Goal: Task Accomplishment & Management: Manage account settings

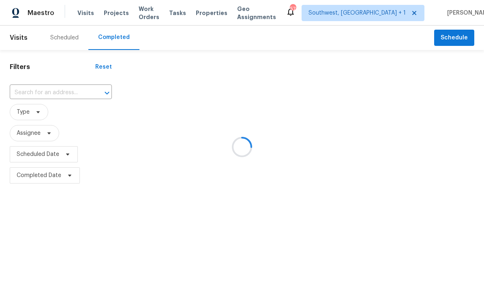
scroll to position [0, 0]
click at [41, 93] on div at bounding box center [242, 147] width 484 height 294
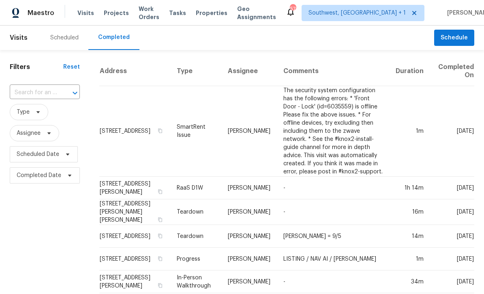
click at [45, 98] on input "text" at bounding box center [33, 92] width 47 height 13
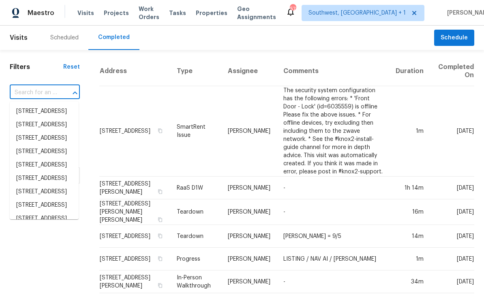
scroll to position [0, 0]
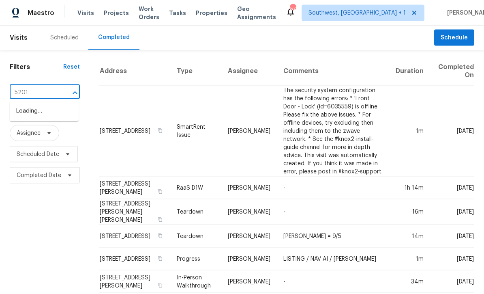
type input "5201 7"
click at [21, 113] on li "[STREET_ADDRESS]" at bounding box center [44, 111] width 69 height 13
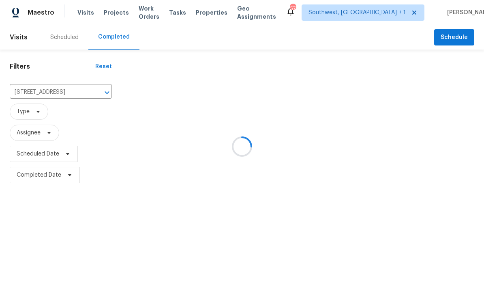
scroll to position [0, 0]
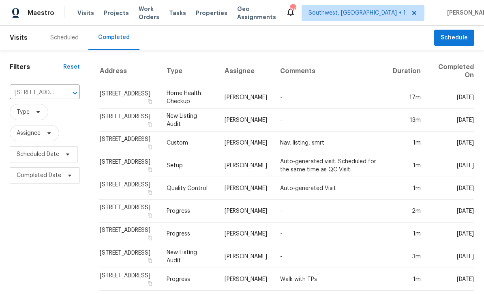
click at [110, 101] on td "[STREET_ADDRESS]" at bounding box center [129, 97] width 61 height 23
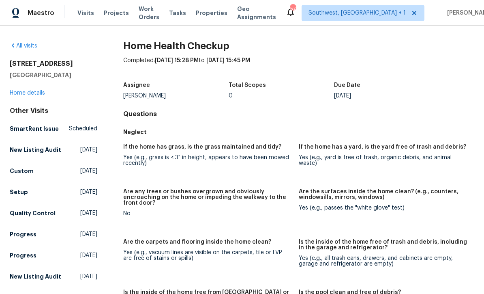
click at [30, 95] on link "Home details" at bounding box center [27, 93] width 35 height 6
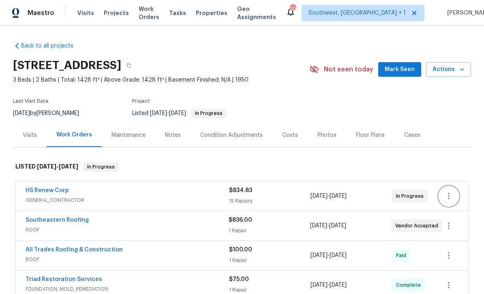
click at [450, 196] on icon "button" at bounding box center [449, 196] width 10 height 10
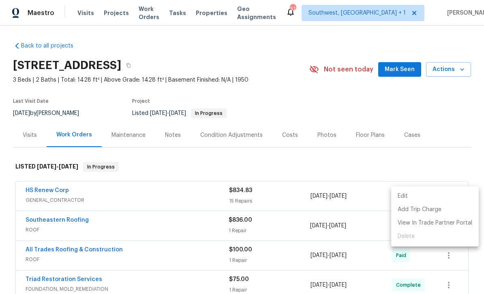
click at [407, 195] on li "Edit" at bounding box center [435, 195] width 88 height 13
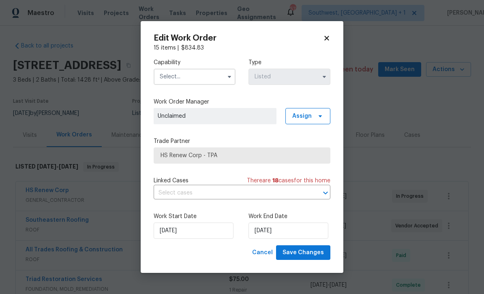
click at [163, 84] on input "text" at bounding box center [195, 77] width 82 height 16
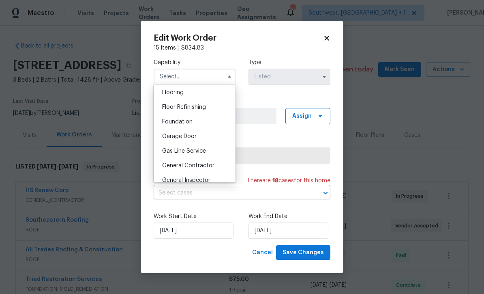
scroll to position [314, 0]
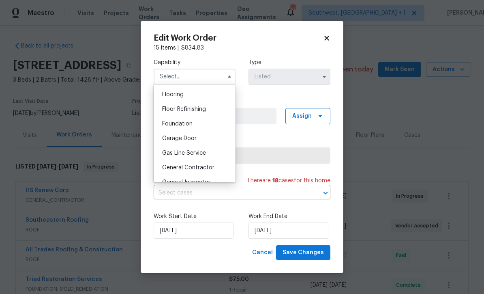
click at [214, 171] on div "General Contractor" at bounding box center [195, 167] width 78 height 15
type input "General Contractor"
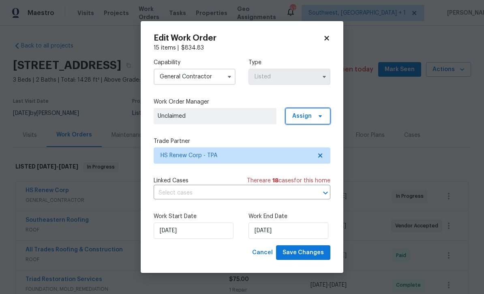
click at [308, 118] on span "Assign" at bounding box center [301, 116] width 19 height 8
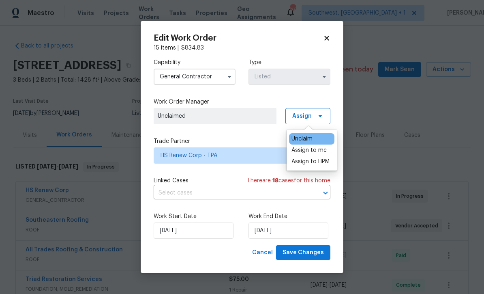
click at [315, 153] on div "Assign to me" at bounding box center [308, 150] width 35 height 8
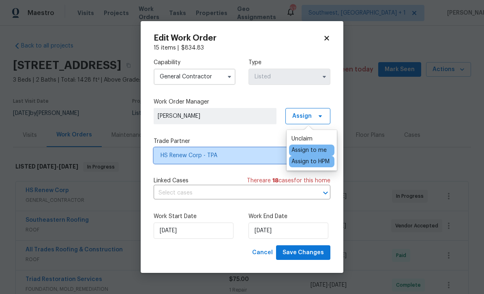
click at [234, 156] on span "HS Renew Corp - TPA" at bounding box center [236, 155] width 151 height 8
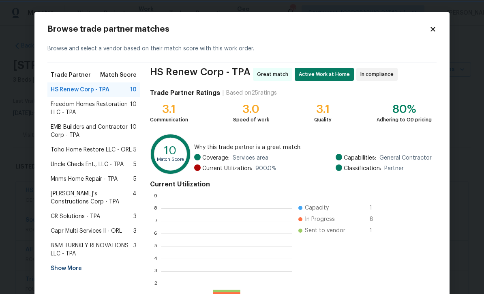
scroll to position [114, 131]
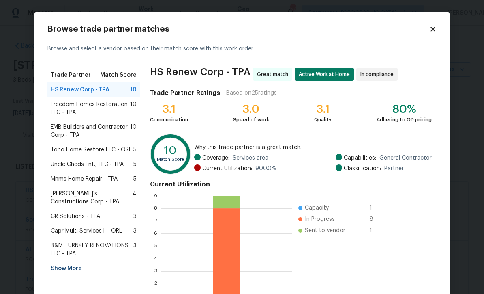
click at [53, 265] on div "Show More" at bounding box center [93, 268] width 92 height 15
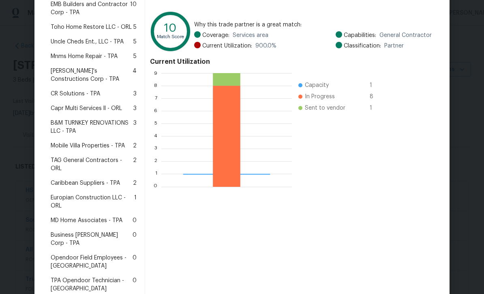
scroll to position [131, 0]
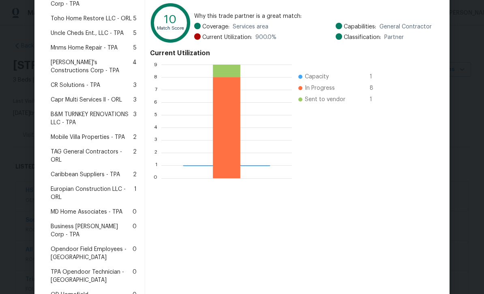
click at [57, 222] on span "Business Morel Corp - TPA" at bounding box center [92, 230] width 82 height 16
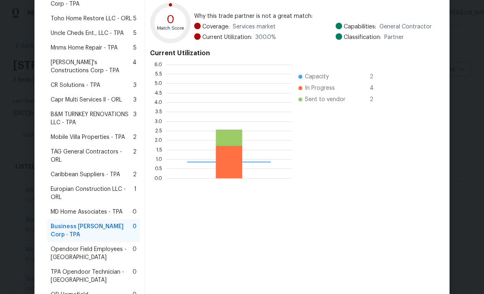
scroll to position [114, 126]
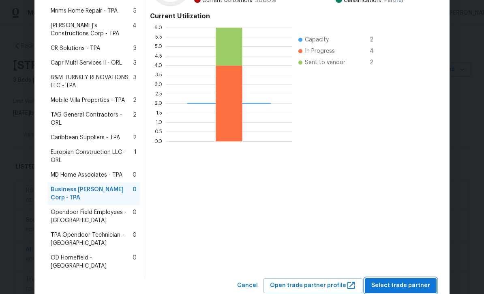
click at [404, 280] on span "Select trade partner" at bounding box center [400, 285] width 59 height 10
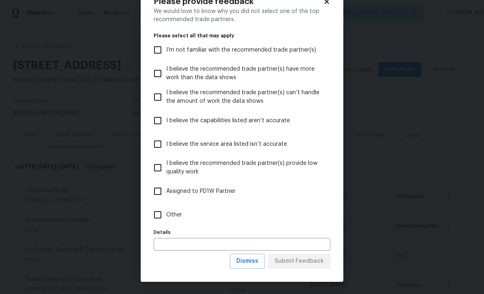
scroll to position [28, 0]
click at [254, 266] on button "Dismiss" at bounding box center [247, 260] width 35 height 15
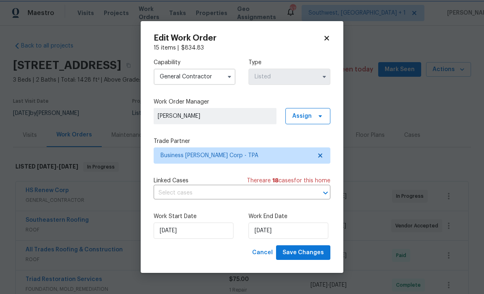
scroll to position [0, 0]
click at [294, 233] on input "8/9/2025" at bounding box center [289, 230] width 80 height 16
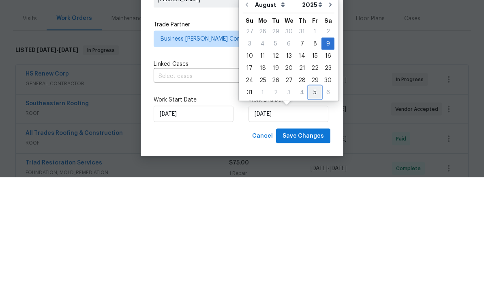
click at [311, 203] on div "5" at bounding box center [315, 208] width 13 height 11
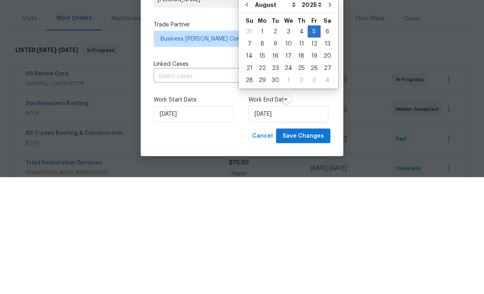
type input "9/5/2025"
select select "8"
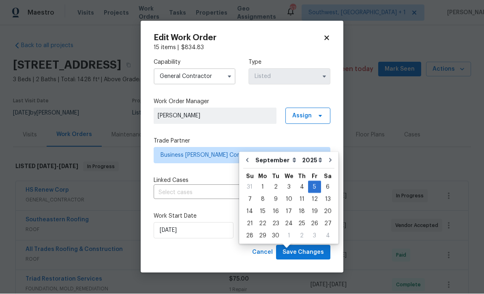
click at [299, 231] on input "9/5/2025" at bounding box center [289, 230] width 80 height 16
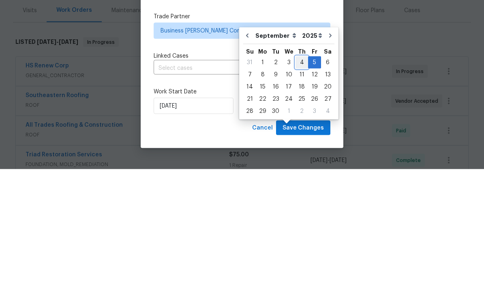
click at [299, 181] on div "4" at bounding box center [302, 186] width 13 height 11
type input "9/4/2025"
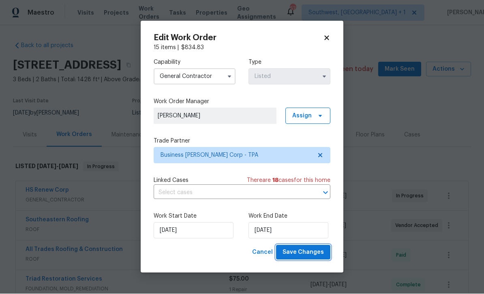
click at [305, 254] on span "Save Changes" at bounding box center [303, 252] width 41 height 10
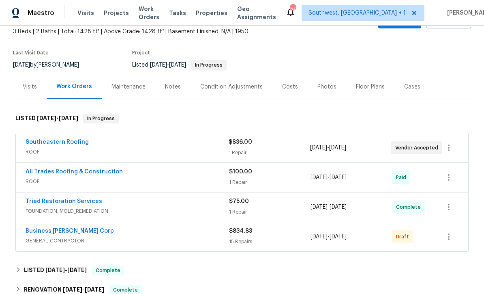
scroll to position [50, 0]
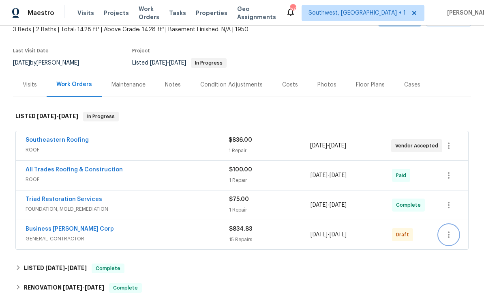
click at [450, 233] on icon "button" at bounding box center [449, 234] width 10 height 10
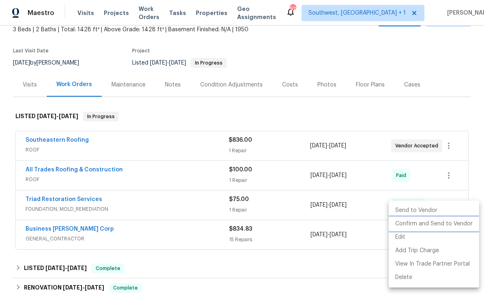
click at [450, 223] on li "Confirm and Send to Vendor" at bounding box center [434, 223] width 90 height 13
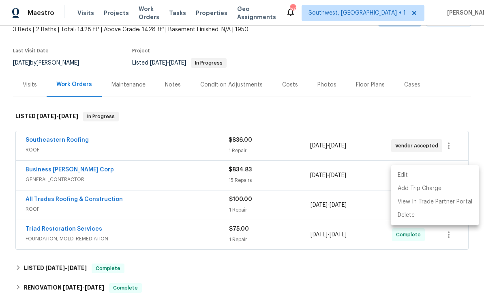
click at [339, 111] on div at bounding box center [242, 147] width 484 height 294
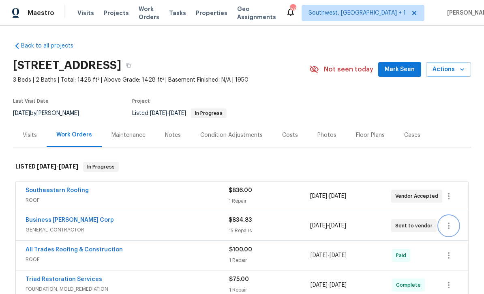
scroll to position [0, 0]
click at [109, 15] on span "Projects" at bounding box center [116, 13] width 25 height 8
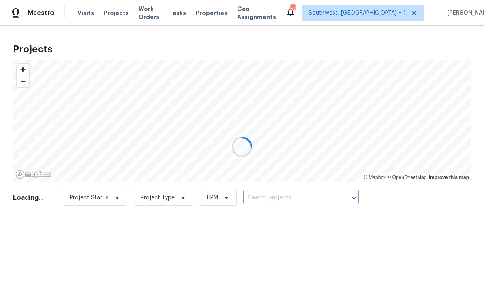
click at [298, 200] on div at bounding box center [242, 147] width 484 height 294
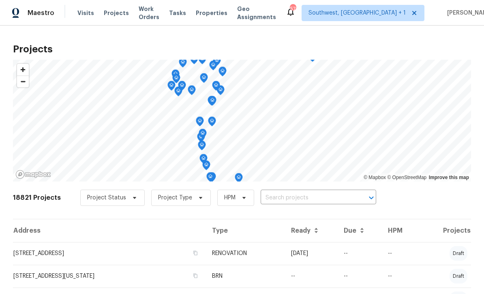
click at [299, 198] on input "text" at bounding box center [307, 197] width 93 height 13
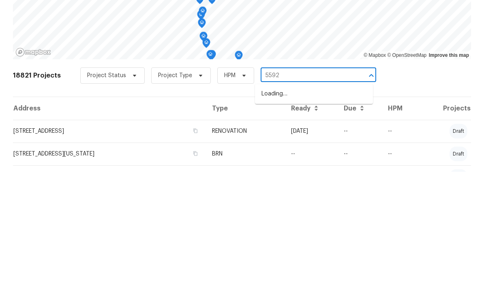
type input "5592"
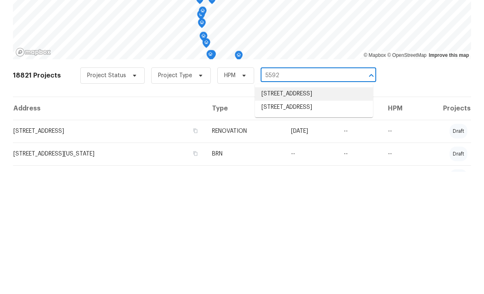
click at [321, 209] on li "5592 Cedar Oak Blvd, Sarasota, FL 34233" at bounding box center [314, 215] width 118 height 13
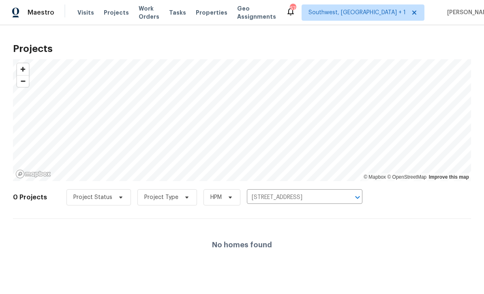
click at [291, 196] on input "5592 Cedar Oak Blvd, Sarasota, FL 34233" at bounding box center [293, 197] width 93 height 13
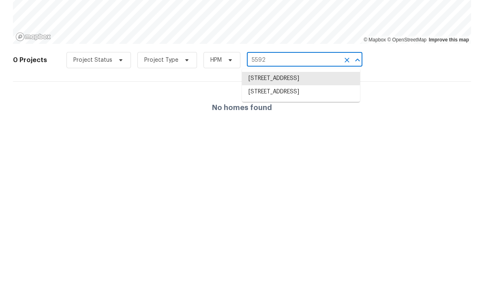
type input "5592 6"
click at [299, 209] on li "5592 61st St N, Saint Petersburg, FL 33709" at bounding box center [301, 215] width 118 height 13
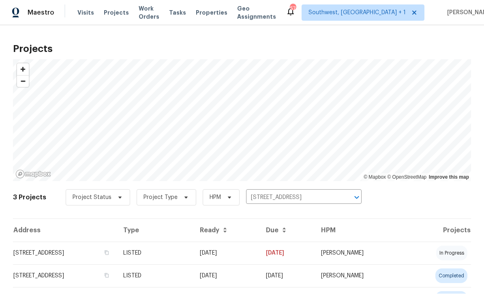
scroll to position [0, 0]
click at [259, 254] on td "08/08/25" at bounding box center [226, 253] width 66 height 23
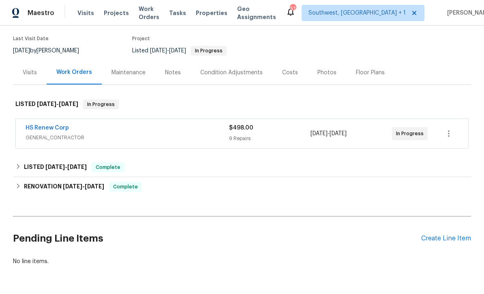
scroll to position [62, 0]
click at [451, 135] on icon "button" at bounding box center [449, 134] width 10 height 10
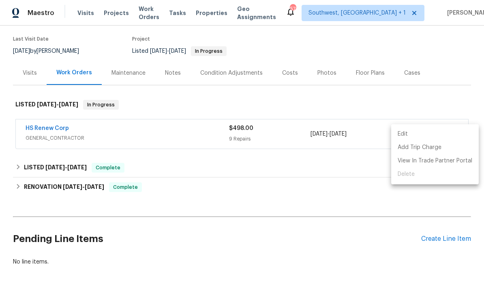
click at [368, 202] on div at bounding box center [242, 147] width 484 height 294
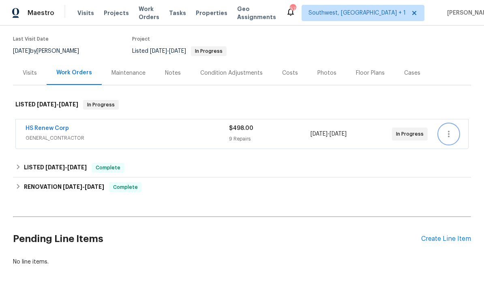
click at [446, 136] on icon "button" at bounding box center [449, 134] width 10 height 10
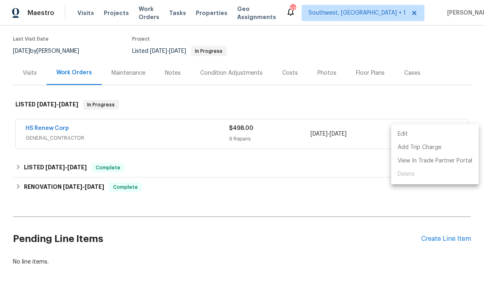
click at [405, 137] on li "Edit" at bounding box center [435, 133] width 88 height 13
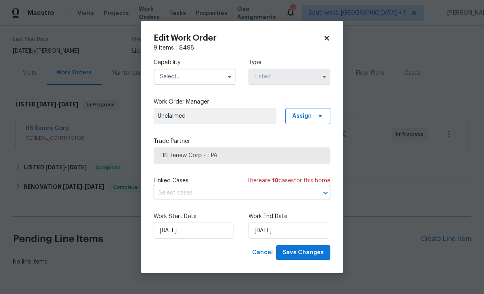
click at [204, 78] on input "text" at bounding box center [195, 77] width 82 height 16
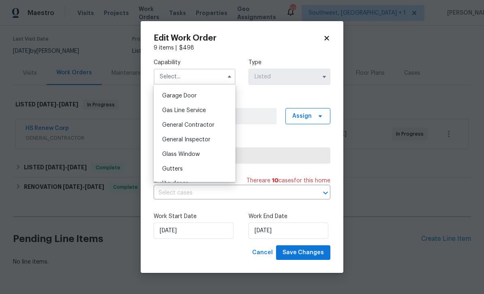
scroll to position [355, 0]
click at [215, 128] on div "General Contractor" at bounding box center [195, 126] width 78 height 15
type input "General Contractor"
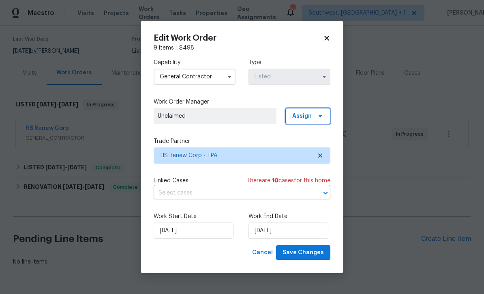
click at [305, 116] on span "Assign" at bounding box center [301, 116] width 19 height 8
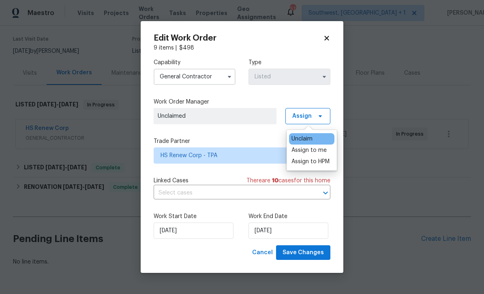
click at [313, 150] on div "Assign to me" at bounding box center [308, 150] width 35 height 8
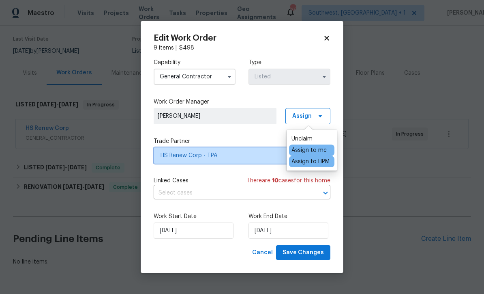
click at [247, 156] on span "HS Renew Corp - TPA" at bounding box center [236, 155] width 151 height 8
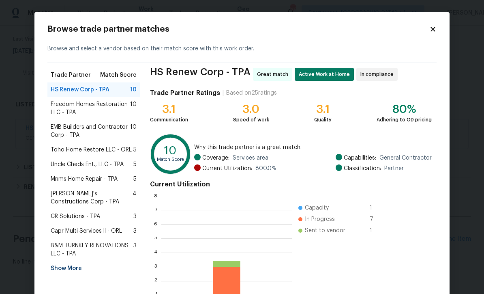
scroll to position [114, 131]
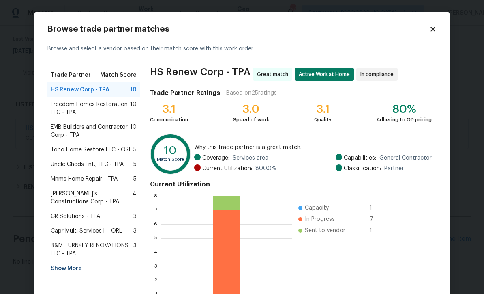
click at [51, 268] on div "Show More" at bounding box center [93, 268] width 92 height 15
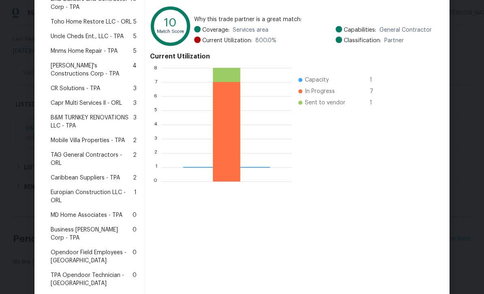
scroll to position [128, 0]
click at [56, 225] on span "Business Morel Corp - TPA" at bounding box center [92, 233] width 82 height 16
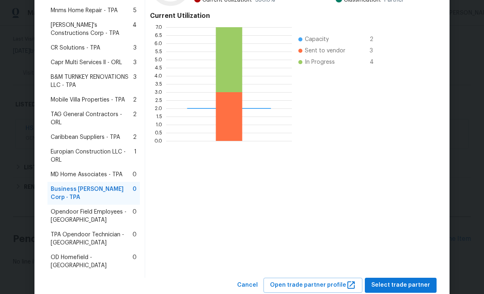
scroll to position [167, 0]
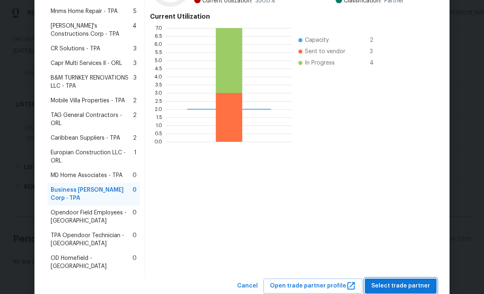
click at [411, 281] on span "Select trade partner" at bounding box center [400, 286] width 59 height 10
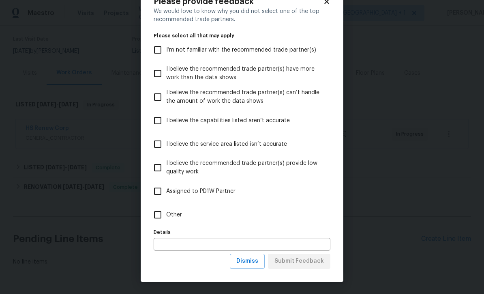
scroll to position [28, 0]
click at [254, 264] on span "Dismiss" at bounding box center [247, 261] width 22 height 10
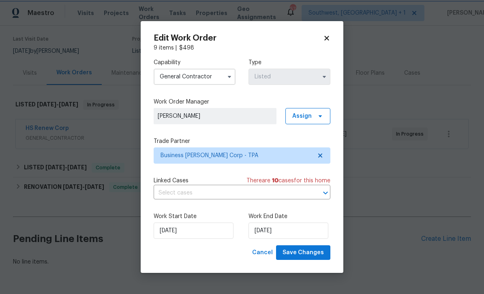
scroll to position [0, 0]
click at [299, 232] on input "8/9/2025" at bounding box center [289, 230] width 80 height 16
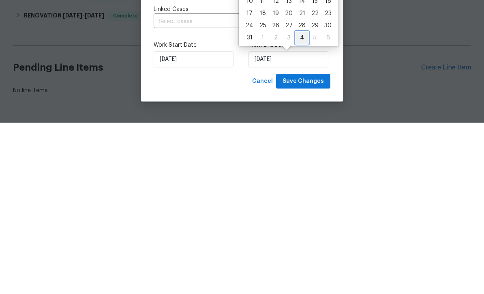
click at [300, 203] on div "4" at bounding box center [302, 208] width 13 height 11
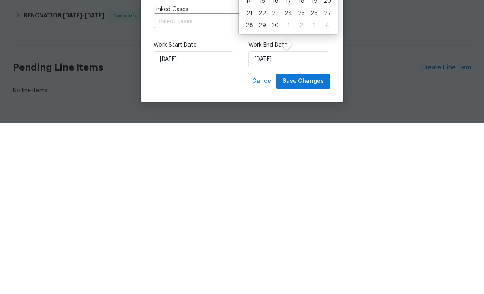
type input "9/4/2025"
select select "8"
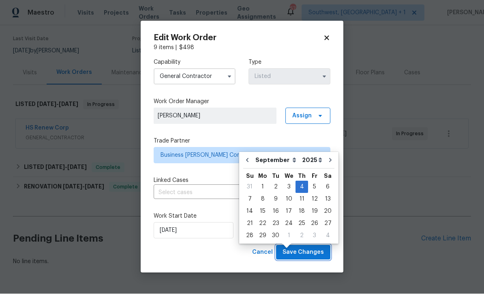
click at [310, 255] on span "Save Changes" at bounding box center [303, 252] width 41 height 10
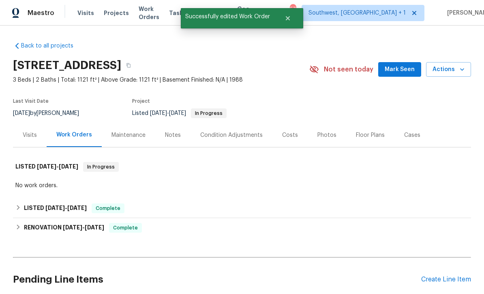
scroll to position [-1, 0]
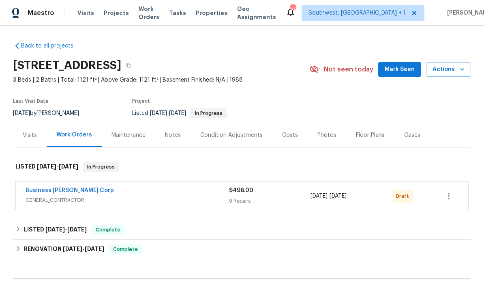
click at [451, 194] on icon "button" at bounding box center [449, 196] width 10 height 10
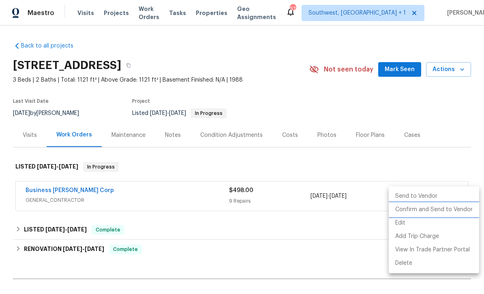
click at [452, 209] on li "Confirm and Send to Vendor" at bounding box center [434, 209] width 90 height 13
click at [448, 207] on li "Confirm and Send to Vendor" at bounding box center [434, 209] width 90 height 13
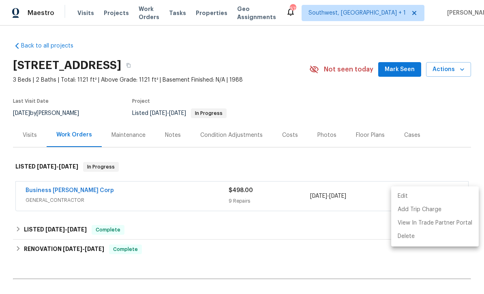
click at [445, 116] on div at bounding box center [242, 147] width 484 height 294
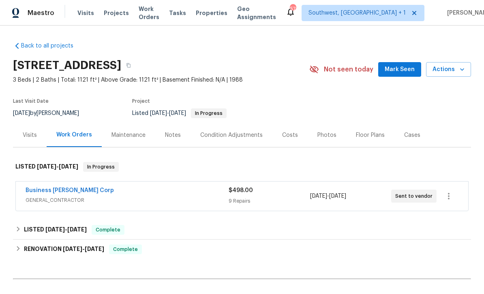
click at [109, 16] on span "Projects" at bounding box center [116, 13] width 25 height 8
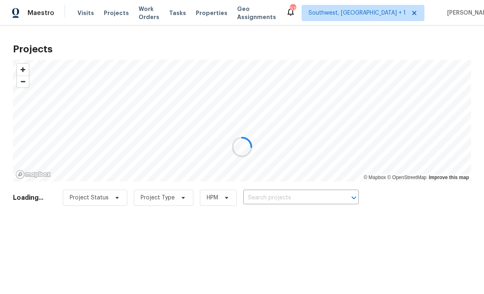
click at [289, 199] on div at bounding box center [242, 147] width 484 height 294
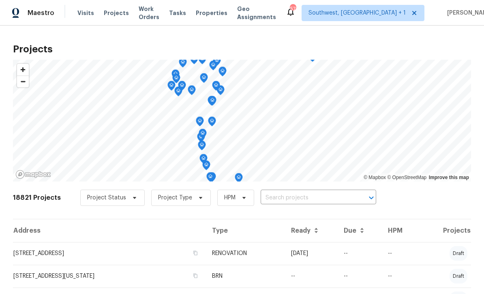
click at [289, 199] on input "text" at bounding box center [307, 197] width 93 height 13
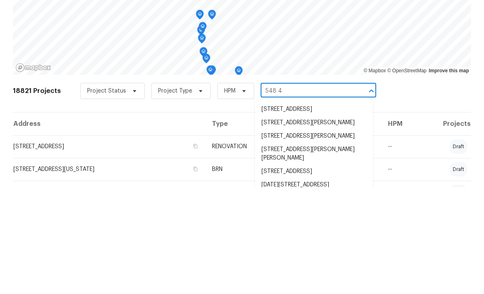
type input "548 47"
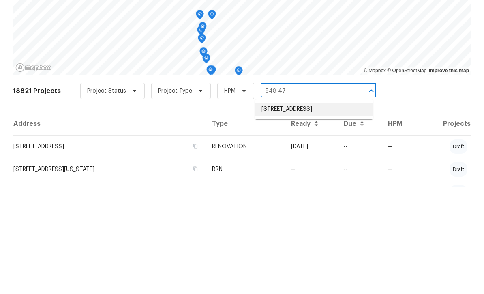
click at [312, 209] on li "[STREET_ADDRESS]" at bounding box center [314, 215] width 118 height 13
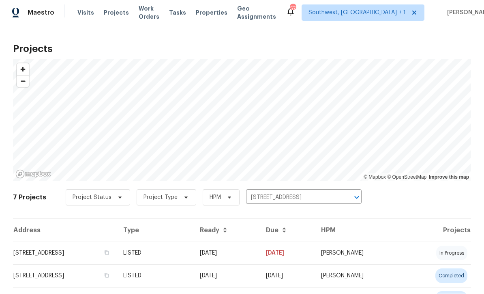
scroll to position [0, 0]
click at [259, 256] on td "05/16/25" at bounding box center [226, 253] width 66 height 23
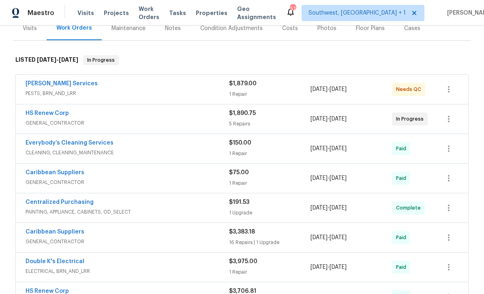
scroll to position [106, 0]
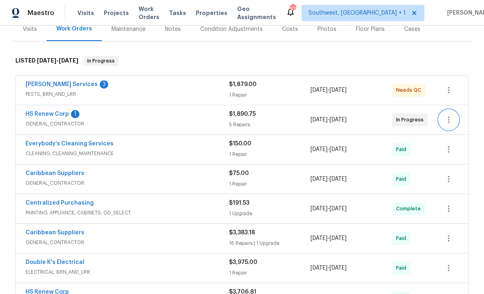
click at [450, 122] on icon "button" at bounding box center [449, 120] width 10 height 10
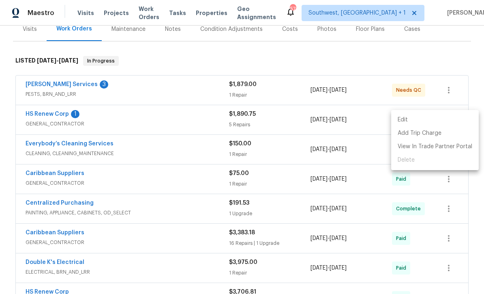
click at [409, 164] on ul "Edit Add Trip Charge View In Trade Partner Portal Delete" at bounding box center [435, 140] width 88 height 60
click at [30, 117] on div at bounding box center [242, 147] width 484 height 294
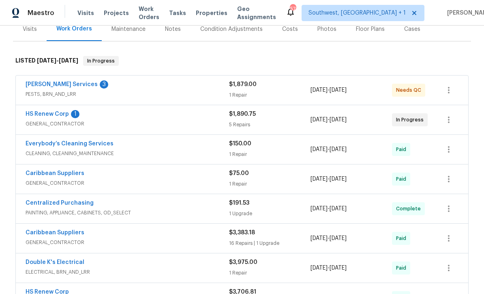
click at [38, 112] on link "HS Renew Corp" at bounding box center [47, 114] width 43 height 6
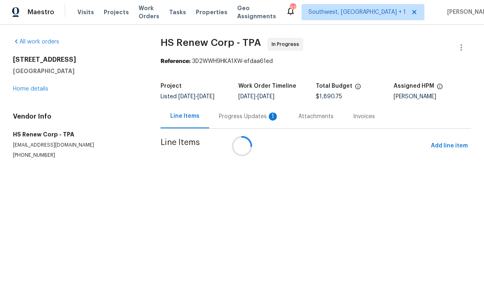
scroll to position [27, 0]
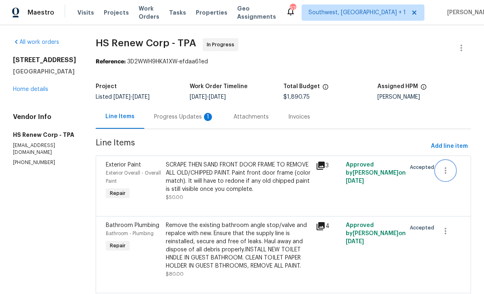
click at [448, 166] on icon "button" at bounding box center [446, 171] width 10 height 10
click at [457, 144] on li "Cancel" at bounding box center [450, 143] width 31 height 13
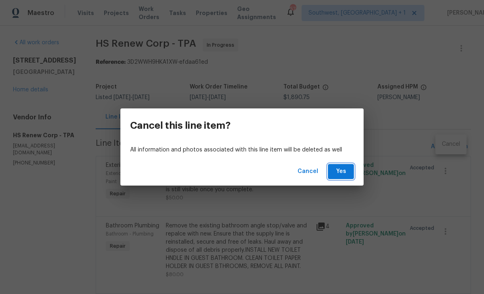
click at [346, 169] on span "Yes" at bounding box center [340, 171] width 13 height 10
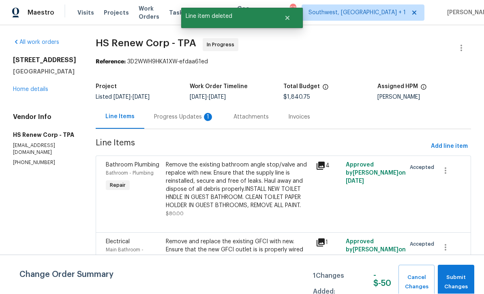
scroll to position [0, 0]
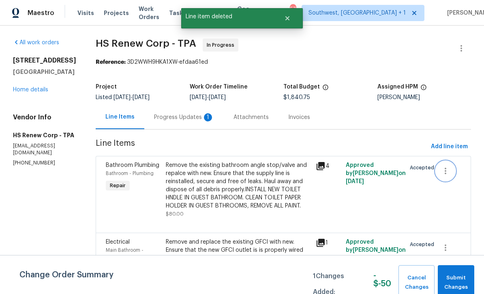
click at [447, 172] on icon "button" at bounding box center [446, 171] width 10 height 10
click at [451, 172] on li "Cancel" at bounding box center [450, 170] width 31 height 13
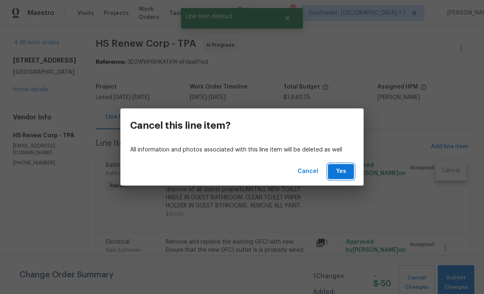
click at [347, 173] on span "Yes" at bounding box center [340, 171] width 13 height 10
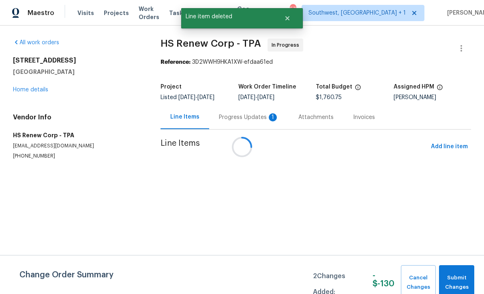
scroll to position [0, 0]
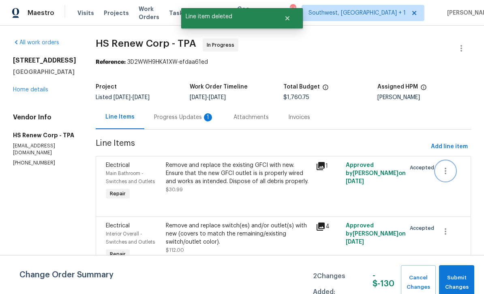
click at [449, 170] on icon "button" at bounding box center [446, 171] width 10 height 10
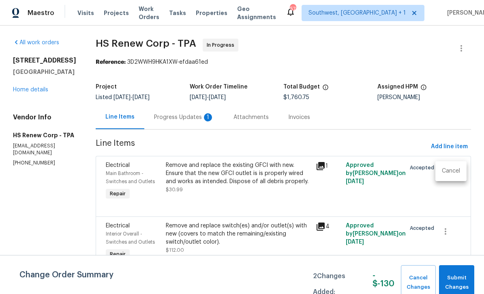
click at [440, 198] on div at bounding box center [242, 147] width 484 height 294
click at [448, 174] on icon "button" at bounding box center [446, 171] width 10 height 10
click at [452, 171] on li "Cancel" at bounding box center [450, 170] width 31 height 13
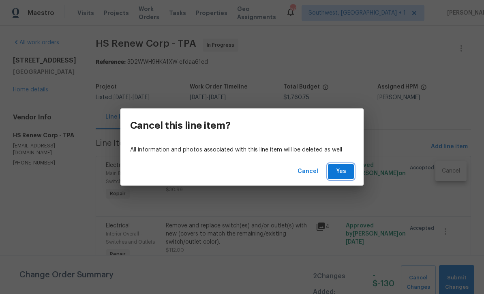
click at [343, 173] on span "Yes" at bounding box center [340, 171] width 13 height 10
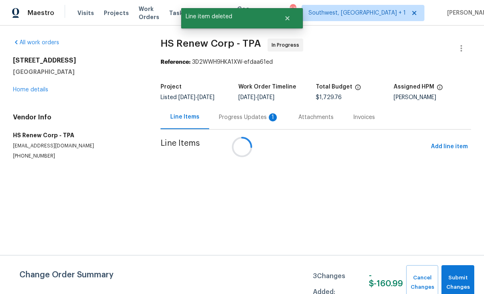
click at [447, 172] on div at bounding box center [242, 147] width 484 height 294
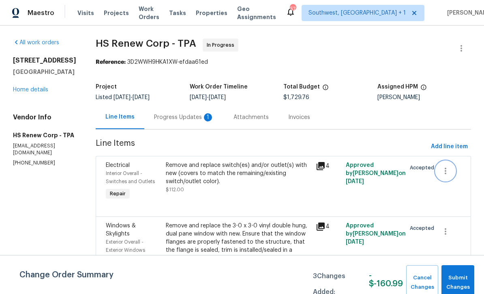
click at [447, 173] on icon "button" at bounding box center [446, 171] width 10 height 10
click at [453, 175] on li "Cancel" at bounding box center [450, 170] width 31 height 13
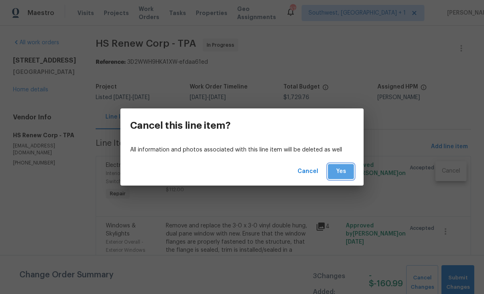
click at [344, 169] on span "Yes" at bounding box center [340, 171] width 13 height 10
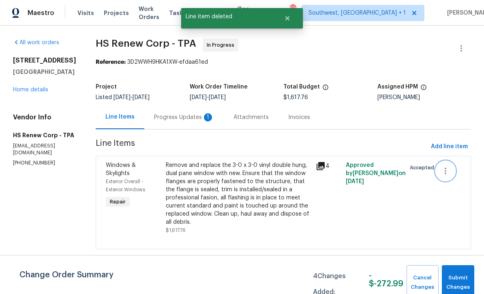
click at [448, 172] on icon "button" at bounding box center [446, 171] width 10 height 10
click at [451, 170] on li "Cancel" at bounding box center [450, 170] width 31 height 13
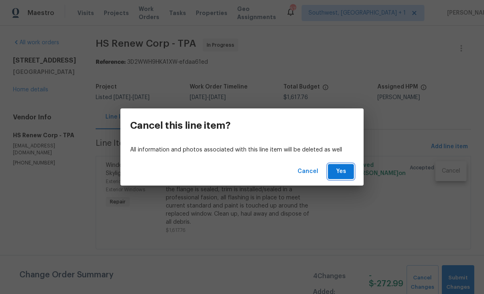
click at [346, 175] on span "Yes" at bounding box center [340, 171] width 13 height 10
click at [343, 169] on span "Yes" at bounding box center [340, 171] width 13 height 10
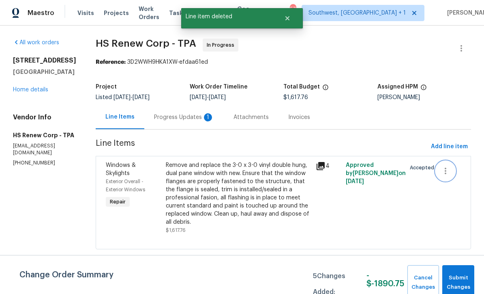
click at [450, 172] on button "button" at bounding box center [445, 170] width 19 height 19
click at [454, 172] on li "Cancel" at bounding box center [450, 170] width 31 height 13
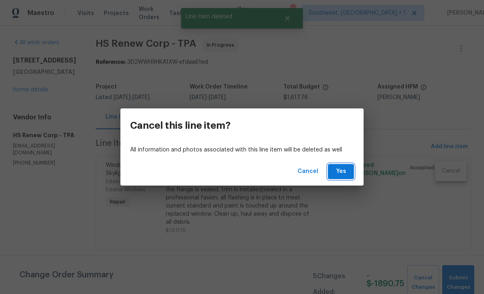
click at [349, 172] on button "Yes" at bounding box center [341, 171] width 26 height 15
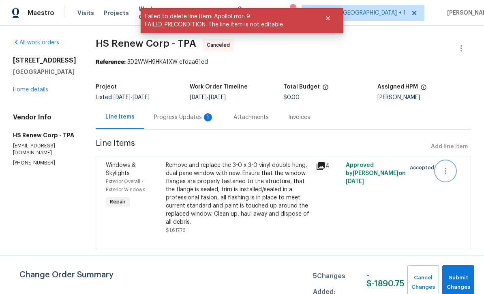
click at [448, 172] on icon "button" at bounding box center [446, 171] width 10 height 10
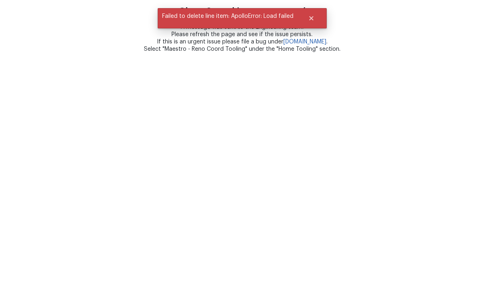
click at [460, 53] on html "Oh no. Something went wrong :( A message was sent to the Engineering team. Plea…" at bounding box center [242, 26] width 484 height 53
click at [464, 53] on html "Oh no. Something went wrong :( A message was sent to the Engineering team. Plea…" at bounding box center [242, 26] width 484 height 53
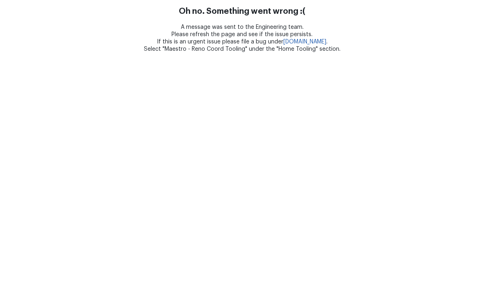
click at [461, 53] on html "Oh no. Something went wrong :( A message was sent to the Engineering team. Plea…" at bounding box center [242, 26] width 484 height 53
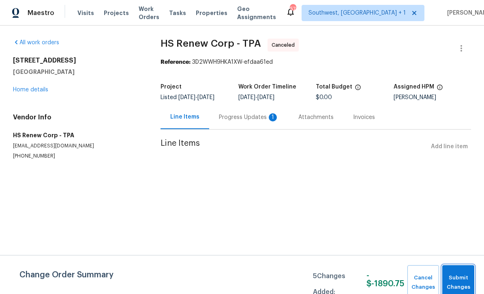
click at [457, 279] on span "Submit Changes" at bounding box center [458, 282] width 24 height 19
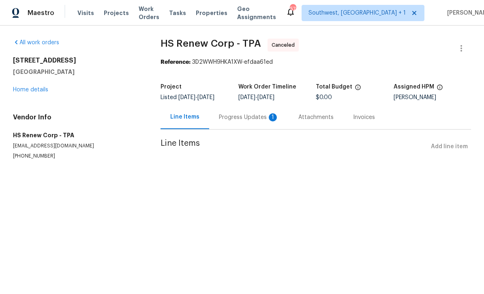
click at [252, 120] on div "Progress Updates 1" at bounding box center [249, 117] width 60 height 8
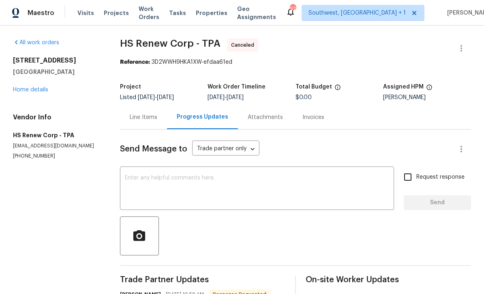
click at [17, 88] on link "Home details" at bounding box center [30, 90] width 35 height 6
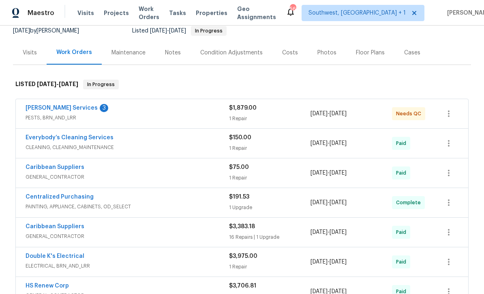
scroll to position [84, 0]
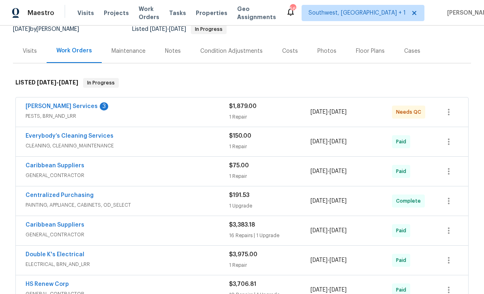
click at [41, 107] on link "[PERSON_NAME] Services" at bounding box center [62, 106] width 72 height 6
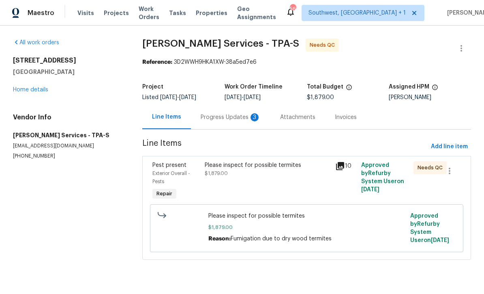
click at [209, 118] on div "Progress Updates 3" at bounding box center [231, 117] width 60 height 8
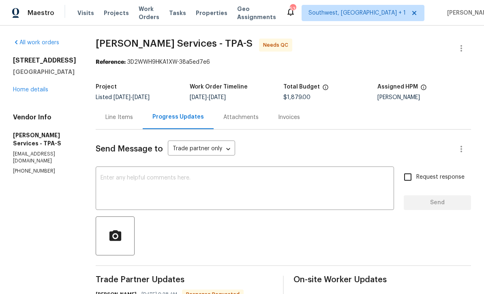
click at [26, 87] on link "Home details" at bounding box center [30, 90] width 35 height 6
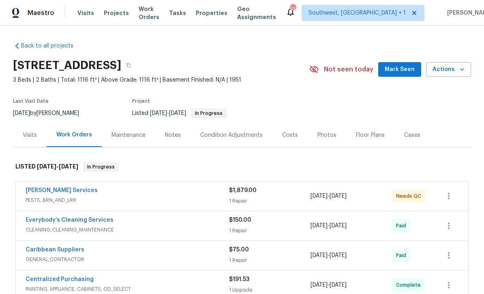
click at [79, 14] on span "Visits" at bounding box center [85, 13] width 17 height 8
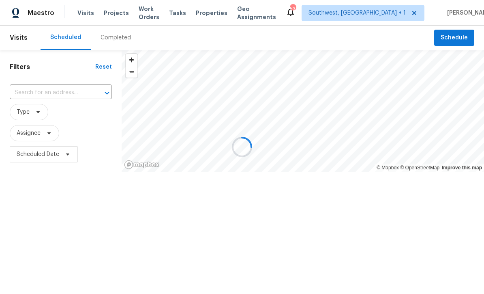
click at [39, 94] on div at bounding box center [242, 147] width 484 height 294
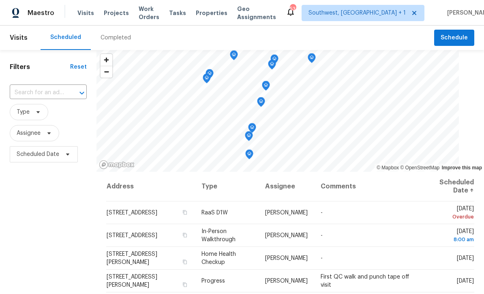
click at [41, 89] on input "text" at bounding box center [37, 92] width 54 height 13
type input "5201 7"
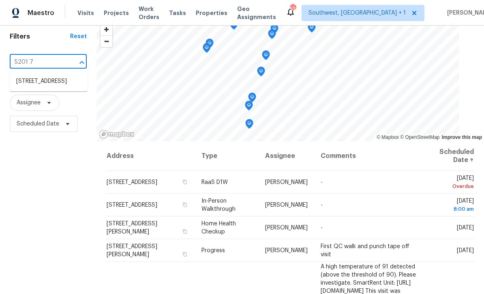
scroll to position [30, 0]
click at [28, 88] on li "[STREET_ADDRESS]" at bounding box center [49, 81] width 78 height 13
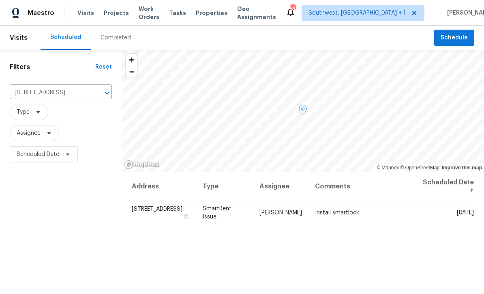
click at [0, 0] on icon at bounding box center [0, 0] width 0 height 0
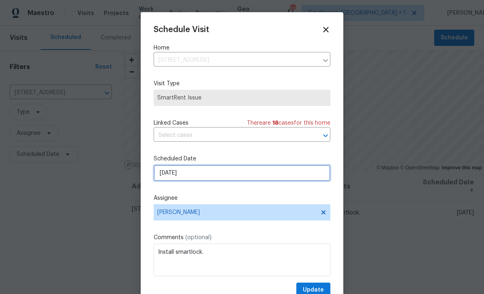
click at [203, 178] on input "[DATE]" at bounding box center [242, 173] width 177 height 16
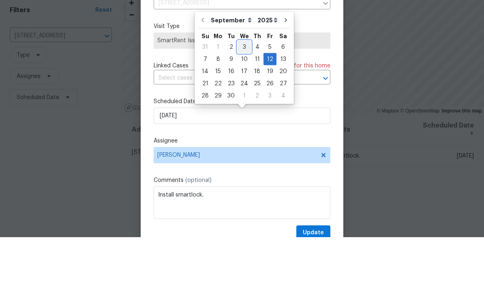
click at [242, 98] on div "3" at bounding box center [244, 103] width 13 height 11
type input "[DATE]"
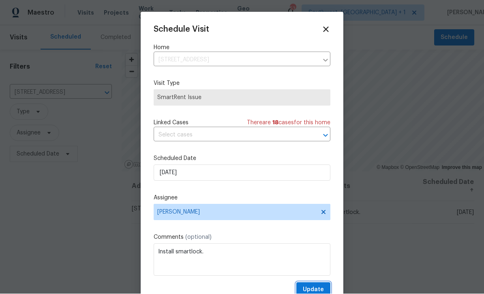
click at [313, 289] on span "Update" at bounding box center [313, 290] width 21 height 10
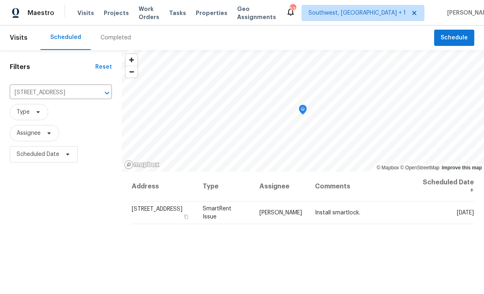
scroll to position [0, 0]
